Goal: Task Accomplishment & Management: Complete application form

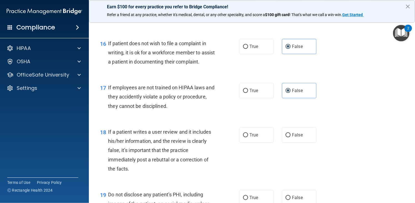
scroll to position [926, 0]
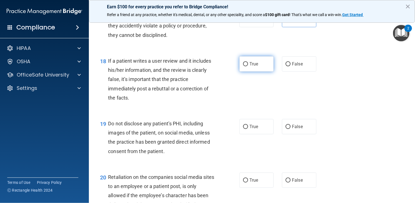
click at [247, 72] on label "True" at bounding box center [256, 63] width 34 height 15
click at [247, 66] on input "True" at bounding box center [245, 64] width 5 height 4
radio input "true"
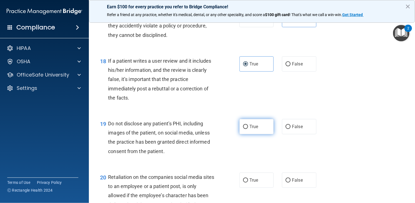
click at [245, 129] on input "True" at bounding box center [245, 127] width 5 height 4
radio input "true"
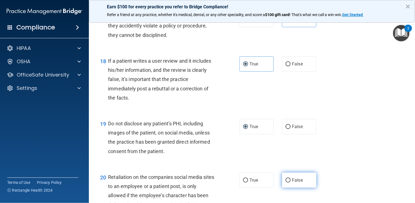
click at [290, 188] on label "False" at bounding box center [299, 180] width 34 height 15
click at [290, 183] on input "False" at bounding box center [287, 181] width 5 height 4
radio input "true"
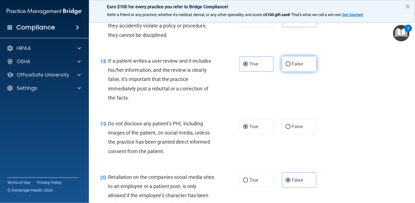
click at [282, 72] on label "False" at bounding box center [299, 63] width 34 height 15
click at [285, 66] on input "False" at bounding box center [287, 64] width 5 height 4
radio input "true"
radio input "false"
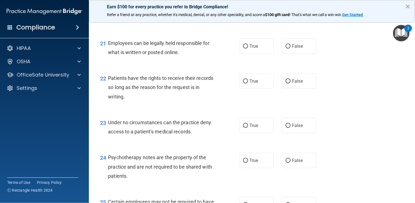
scroll to position [1120, 0]
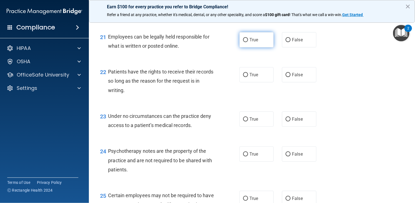
click at [258, 47] on label "True" at bounding box center [256, 39] width 34 height 15
click at [248, 42] on input "True" at bounding box center [245, 40] width 5 height 4
radio input "true"
click at [262, 82] on label "True" at bounding box center [256, 74] width 34 height 15
click at [248, 77] on input "True" at bounding box center [245, 75] width 5 height 4
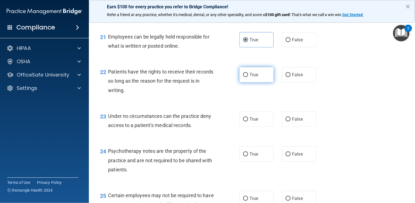
radio input "true"
click at [311, 82] on label "False" at bounding box center [299, 74] width 34 height 15
click at [290, 77] on input "False" at bounding box center [287, 75] width 5 height 4
radio input "true"
radio input "false"
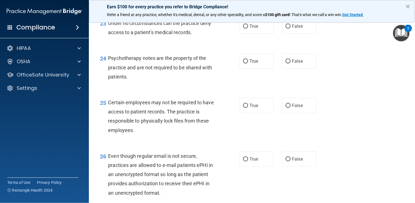
scroll to position [1217, 0]
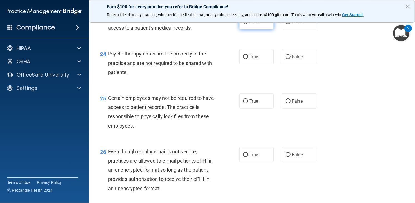
click at [255, 24] on span "True" at bounding box center [253, 21] width 9 height 5
click at [248, 24] on input "True" at bounding box center [245, 22] width 5 height 4
radio input "true"
click at [295, 59] on span "False" at bounding box center [297, 56] width 11 height 5
click at [290, 59] on input "False" at bounding box center [287, 57] width 5 height 4
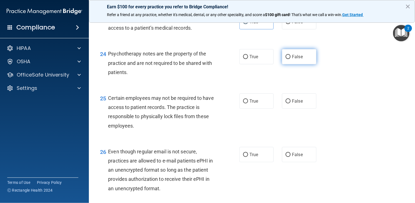
radio input "true"
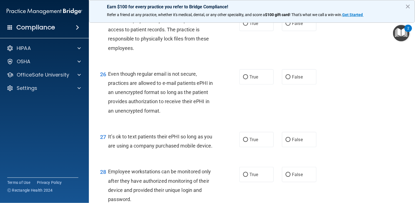
scroll to position [1297, 0]
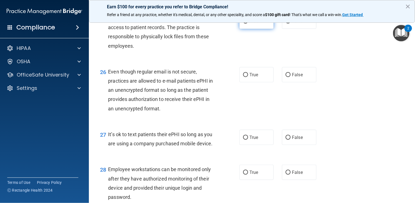
click at [259, 29] on label "True" at bounding box center [256, 21] width 34 height 15
click at [248, 24] on input "True" at bounding box center [245, 21] width 5 height 4
radio input "true"
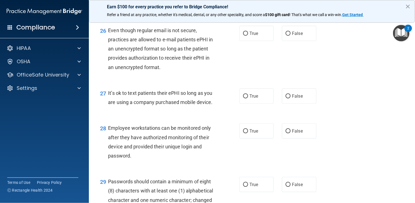
scroll to position [1343, 0]
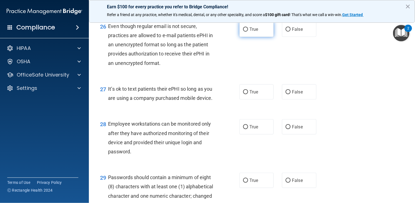
click at [257, 37] on label "True" at bounding box center [256, 29] width 34 height 15
click at [248, 32] on input "True" at bounding box center [245, 29] width 5 height 4
radio input "true"
click at [262, 100] on label "True" at bounding box center [256, 91] width 34 height 15
click at [248, 94] on input "True" at bounding box center [245, 92] width 5 height 4
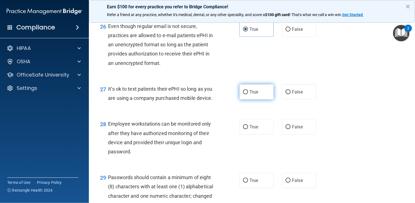
radio input "true"
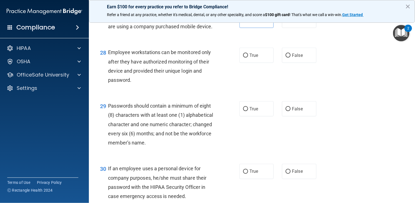
scroll to position [1423, 0]
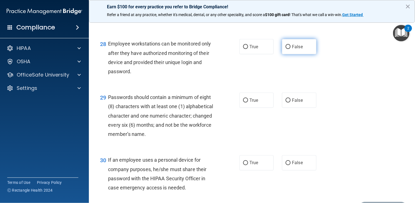
click at [292, 49] on span "False" at bounding box center [297, 46] width 11 height 5
click at [290, 49] on input "False" at bounding box center [287, 47] width 5 height 4
radio input "true"
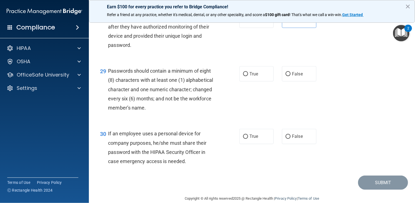
scroll to position [1458, 0]
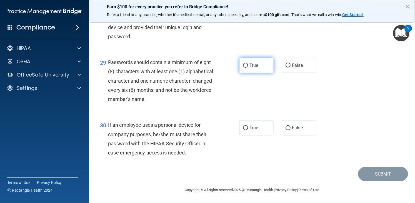
click at [250, 68] on span "True" at bounding box center [253, 65] width 9 height 5
click at [248, 68] on input "True" at bounding box center [245, 66] width 5 height 4
radio input "true"
click at [303, 125] on label "False" at bounding box center [299, 127] width 34 height 15
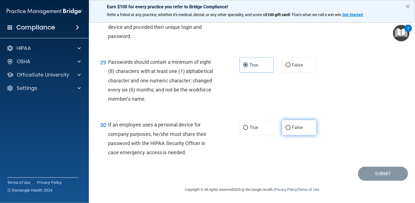
click at [290, 126] on input "False" at bounding box center [287, 128] width 5 height 4
radio input "true"
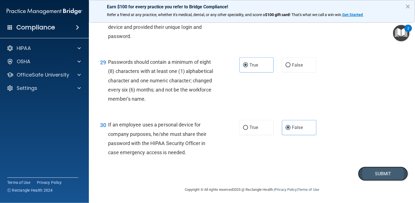
click at [379, 171] on button "Submit" at bounding box center [383, 174] width 50 height 14
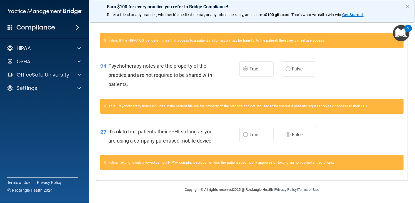
scroll to position [1014, 0]
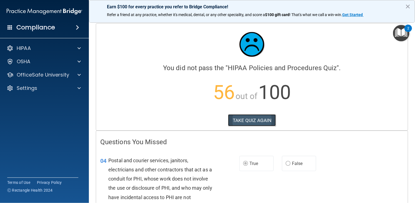
click at [256, 117] on button "TAKE QUIZ AGAIN" at bounding box center [252, 120] width 48 height 12
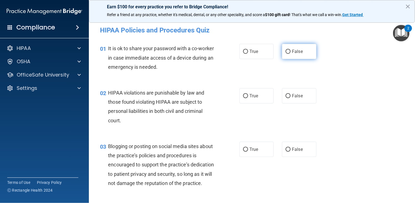
click at [290, 48] on label "False" at bounding box center [299, 51] width 34 height 15
click at [290, 50] on input "False" at bounding box center [287, 52] width 5 height 4
radio input "true"
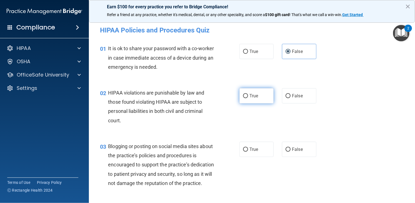
click at [261, 99] on label "True" at bounding box center [256, 95] width 34 height 15
click at [248, 98] on input "True" at bounding box center [245, 96] width 5 height 4
radio input "true"
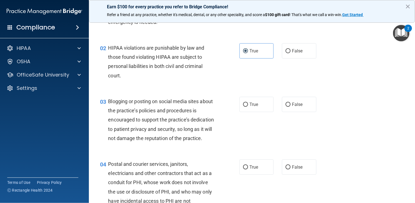
scroll to position [56, 0]
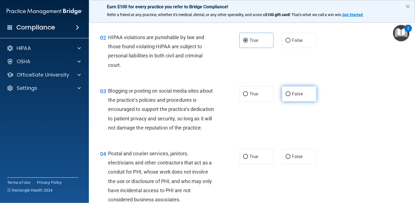
click at [292, 90] on label "False" at bounding box center [299, 93] width 34 height 15
click at [290, 92] on input "False" at bounding box center [287, 94] width 5 height 4
radio input "true"
click at [251, 159] on span "True" at bounding box center [253, 156] width 9 height 5
click at [248, 159] on input "True" at bounding box center [245, 157] width 5 height 4
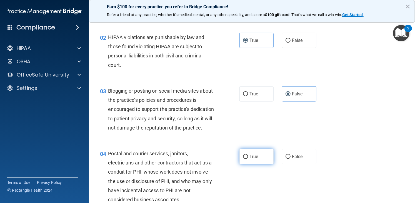
radio input "true"
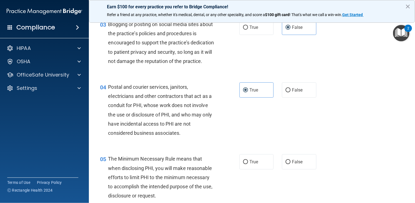
scroll to position [133, 0]
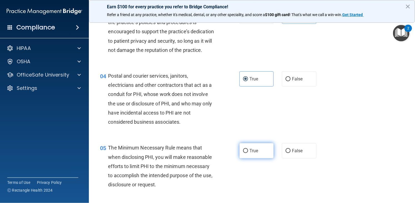
click at [256, 159] on label "True" at bounding box center [256, 150] width 34 height 15
click at [248, 153] on input "True" at bounding box center [245, 151] width 5 height 4
radio input "true"
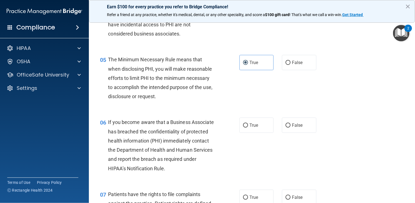
scroll to position [222, 0]
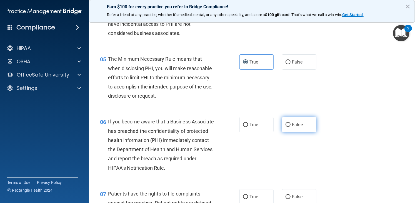
click at [310, 132] on label "False" at bounding box center [299, 124] width 34 height 15
click at [290, 127] on input "False" at bounding box center [287, 125] width 5 height 4
radio input "true"
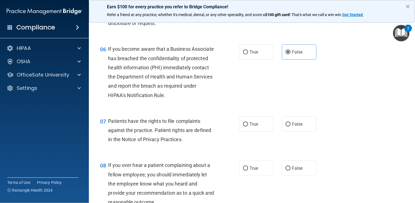
scroll to position [300, 0]
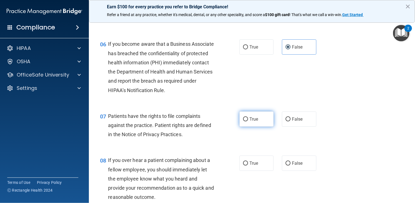
click at [247, 127] on label "True" at bounding box center [256, 119] width 34 height 15
click at [247, 122] on input "True" at bounding box center [245, 119] width 5 height 4
radio input "true"
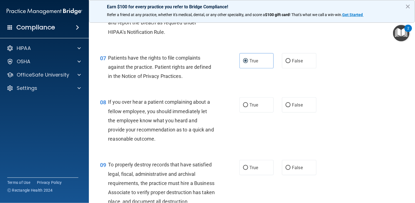
scroll to position [367, 0]
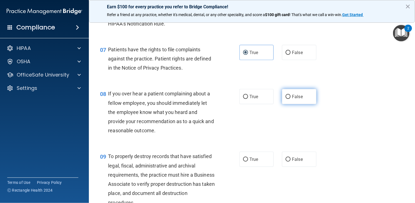
click at [295, 104] on label "False" at bounding box center [299, 96] width 34 height 15
click at [290, 99] on input "False" at bounding box center [287, 97] width 5 height 4
radio input "true"
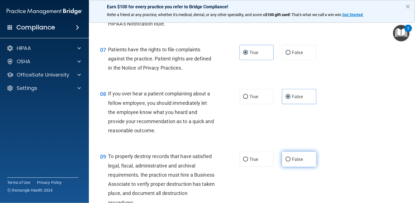
click at [293, 162] on span "False" at bounding box center [297, 159] width 11 height 5
click at [290, 162] on input "False" at bounding box center [287, 160] width 5 height 4
radio input "true"
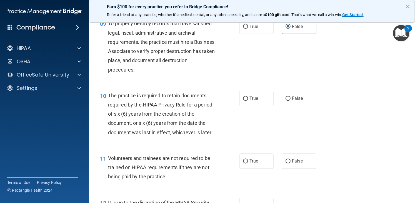
scroll to position [500, 0]
click at [252, 101] on span "True" at bounding box center [253, 98] width 9 height 5
click at [248, 101] on input "True" at bounding box center [245, 99] width 5 height 4
radio input "true"
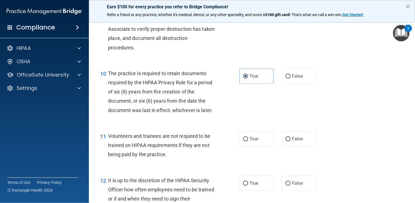
scroll to position [533, 0]
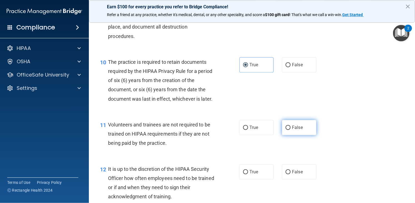
click at [290, 136] on label "False" at bounding box center [299, 127] width 34 height 15
click at [290, 130] on input "False" at bounding box center [287, 128] width 5 height 4
radio input "true"
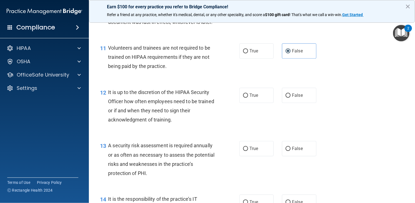
scroll to position [611, 0]
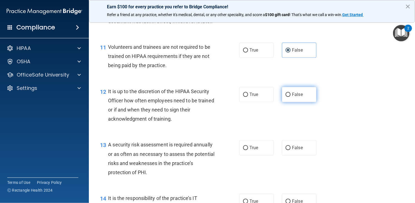
click at [292, 97] on span "False" at bounding box center [297, 94] width 11 height 5
click at [290, 97] on input "False" at bounding box center [287, 95] width 5 height 4
radio input "true"
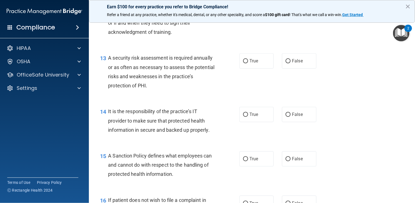
scroll to position [700, 0]
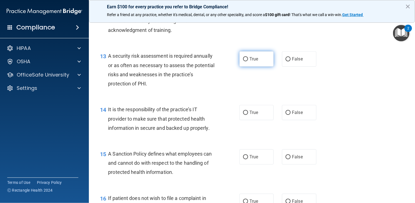
click at [255, 67] on label "True" at bounding box center [256, 58] width 34 height 15
click at [248, 61] on input "True" at bounding box center [245, 59] width 5 height 4
radio input "true"
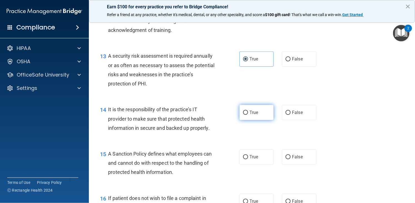
click at [258, 120] on label "True" at bounding box center [256, 112] width 34 height 15
click at [248, 115] on input "True" at bounding box center [245, 113] width 5 height 4
radio input "true"
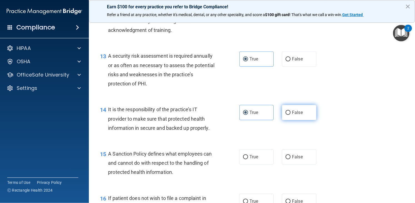
click at [285, 115] on input "False" at bounding box center [287, 113] width 5 height 4
radio input "true"
radio input "false"
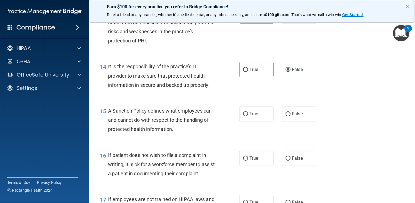
scroll to position [752, 0]
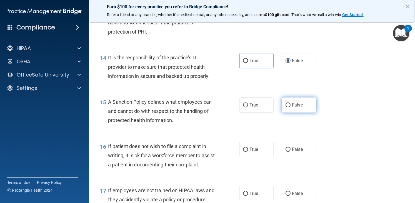
click at [307, 113] on label "False" at bounding box center [299, 104] width 34 height 15
click at [290, 107] on input "False" at bounding box center [287, 105] width 5 height 4
radio input "true"
click at [243, 152] on input "True" at bounding box center [245, 150] width 5 height 4
radio input "true"
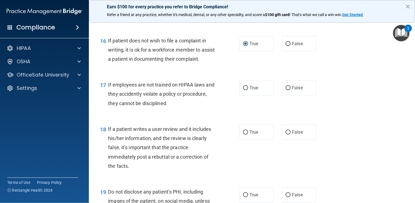
scroll to position [863, 0]
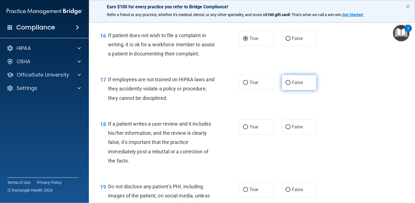
click at [288, 85] on input "False" at bounding box center [287, 83] width 5 height 4
radio input "true"
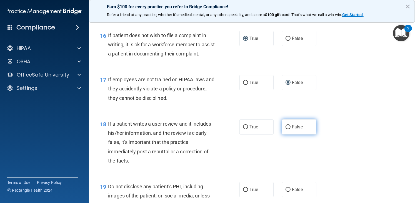
click at [286, 129] on input "False" at bounding box center [287, 127] width 5 height 4
radio input "true"
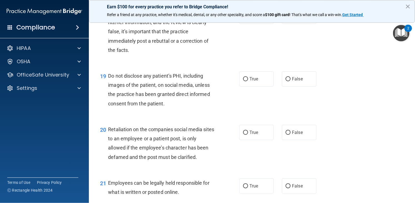
scroll to position [974, 0]
click at [255, 81] on span "True" at bounding box center [253, 78] width 9 height 5
click at [248, 81] on input "True" at bounding box center [245, 79] width 5 height 4
radio input "true"
click at [295, 135] on span "False" at bounding box center [297, 132] width 11 height 5
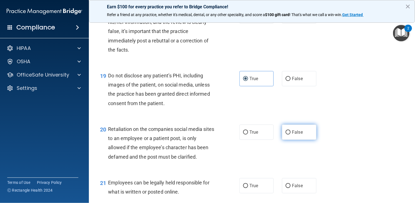
click at [290, 135] on input "False" at bounding box center [287, 133] width 5 height 4
radio input "true"
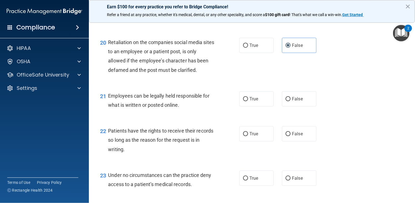
scroll to position [1063, 0]
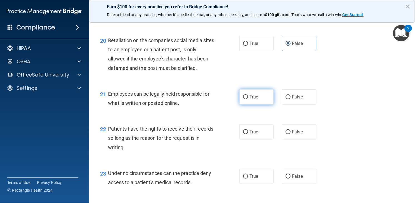
click at [250, 100] on span "True" at bounding box center [253, 96] width 9 height 5
click at [248, 99] on input "True" at bounding box center [245, 97] width 5 height 4
radio input "true"
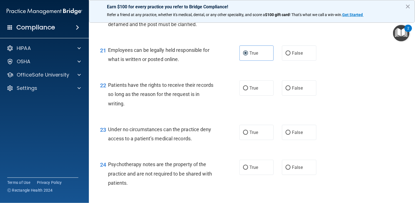
scroll to position [1118, 0]
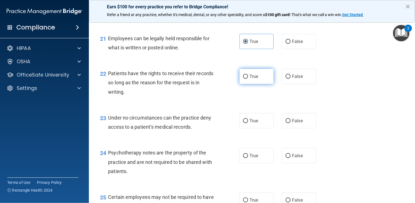
click at [254, 79] on span "True" at bounding box center [253, 76] width 9 height 5
click at [248, 79] on input "True" at bounding box center [245, 77] width 5 height 4
radio input "true"
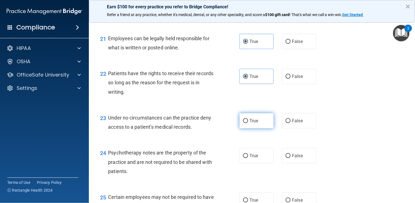
click at [256, 124] on span "True" at bounding box center [253, 120] width 9 height 5
click at [248, 123] on input "True" at bounding box center [245, 121] width 5 height 4
radio input "true"
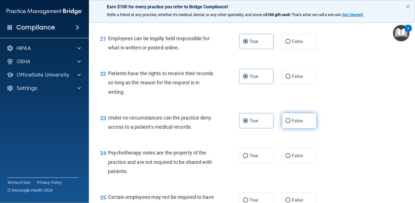
click at [292, 124] on span "False" at bounding box center [297, 120] width 11 height 5
click at [290, 123] on input "False" at bounding box center [287, 121] width 5 height 4
radio input "true"
radio input "false"
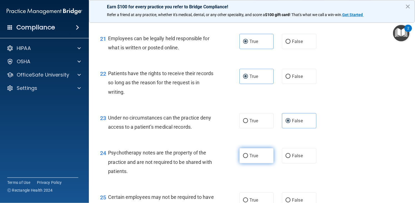
click at [258, 164] on label "True" at bounding box center [256, 155] width 34 height 15
click at [248, 158] on input "True" at bounding box center [245, 156] width 5 height 4
radio input "true"
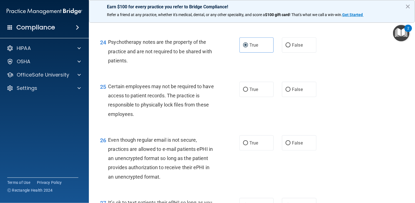
scroll to position [1229, 0]
click at [256, 97] on label "True" at bounding box center [256, 89] width 34 height 15
click at [248, 92] on input "True" at bounding box center [245, 89] width 5 height 4
radio input "true"
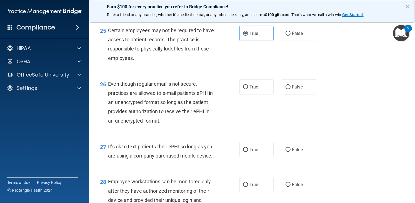
scroll to position [1296, 0]
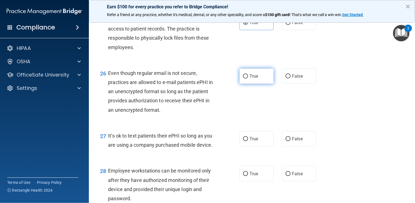
click at [252, 84] on label "True" at bounding box center [256, 76] width 34 height 15
click at [248, 79] on input "True" at bounding box center [245, 76] width 5 height 4
radio input "true"
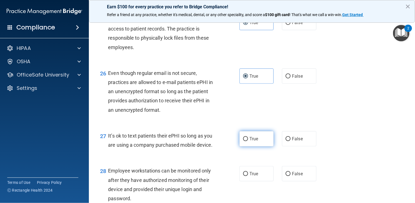
click at [254, 147] on label "True" at bounding box center [256, 138] width 34 height 15
click at [248, 141] on input "True" at bounding box center [245, 139] width 5 height 4
radio input "true"
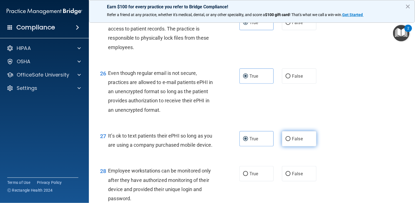
click at [292, 142] on span "False" at bounding box center [297, 138] width 11 height 5
click at [290, 141] on input "False" at bounding box center [287, 139] width 5 height 4
radio input "true"
radio input "false"
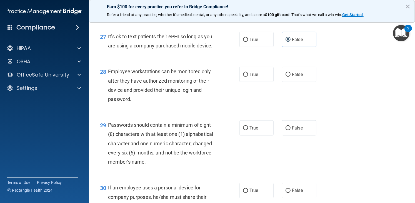
scroll to position [1407, 0]
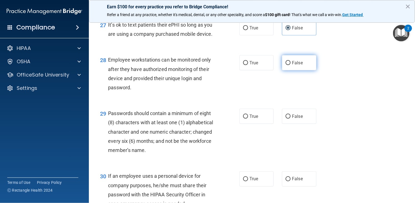
click at [289, 71] on label "False" at bounding box center [299, 62] width 34 height 15
click at [289, 65] on input "False" at bounding box center [287, 63] width 5 height 4
radio input "true"
click at [248, 124] on label "True" at bounding box center [256, 116] width 34 height 15
click at [248, 119] on input "True" at bounding box center [245, 117] width 5 height 4
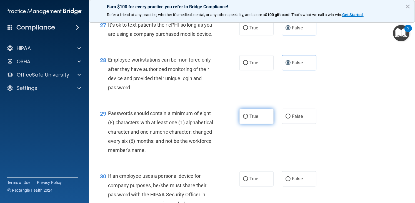
radio input "true"
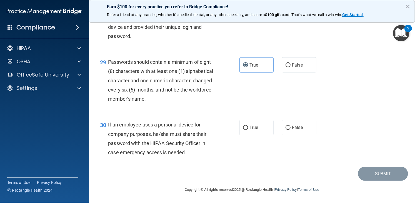
scroll to position [1486, 0]
click at [251, 128] on span "True" at bounding box center [253, 127] width 9 height 5
click at [248, 128] on input "True" at bounding box center [245, 128] width 5 height 4
radio input "true"
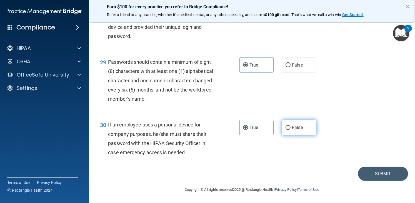
click at [288, 130] on label "False" at bounding box center [299, 127] width 34 height 15
click at [288, 130] on input "False" at bounding box center [287, 128] width 5 height 4
radio input "true"
radio input "false"
click at [378, 175] on button "Submit" at bounding box center [383, 174] width 50 height 14
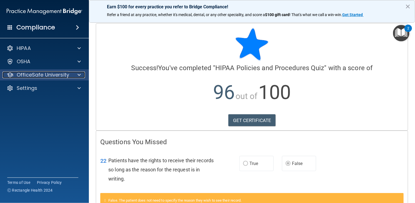
click at [52, 72] on p "OfficeSafe University" at bounding box center [43, 75] width 52 height 7
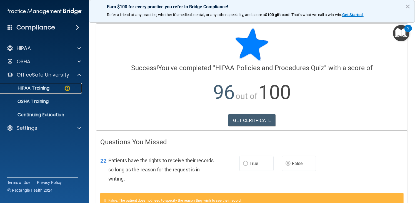
click at [46, 86] on p "HIPAA Training" at bounding box center [27, 89] width 46 height 6
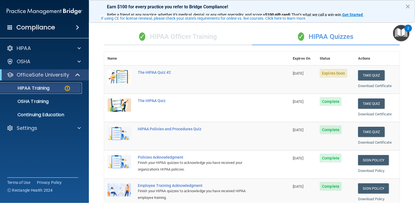
scroll to position [31, 0]
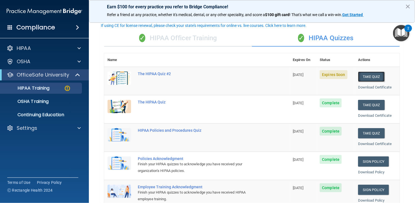
click at [361, 76] on button "Take Quiz" at bounding box center [371, 77] width 27 height 10
